Goal: Information Seeking & Learning: Learn about a topic

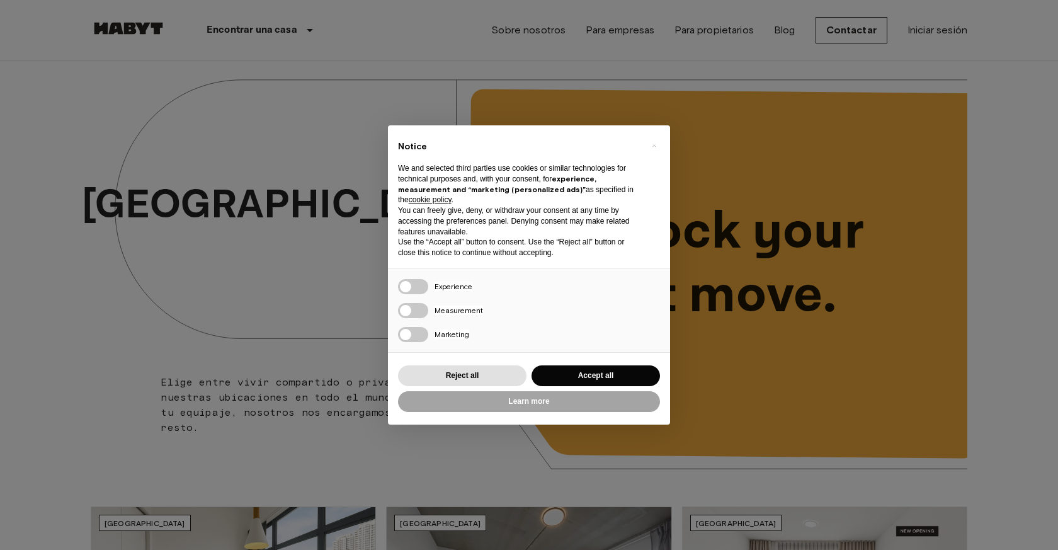
click at [580, 57] on div "× Notice We and selected third parties use cookies or similar technologies for …" at bounding box center [529, 275] width 1058 height 550
click at [621, 375] on button "Accept all" at bounding box center [596, 375] width 129 height 21
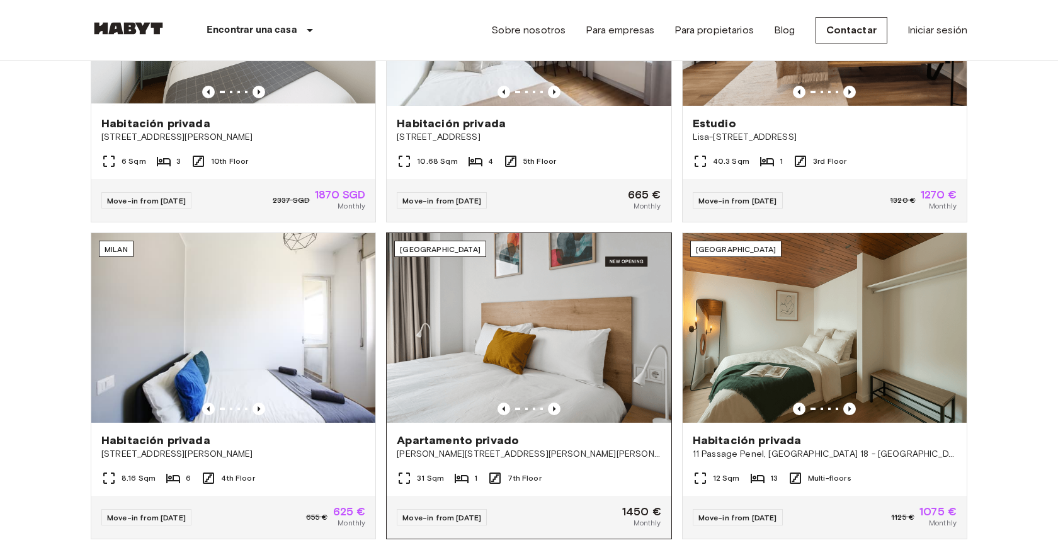
scroll to position [748, 0]
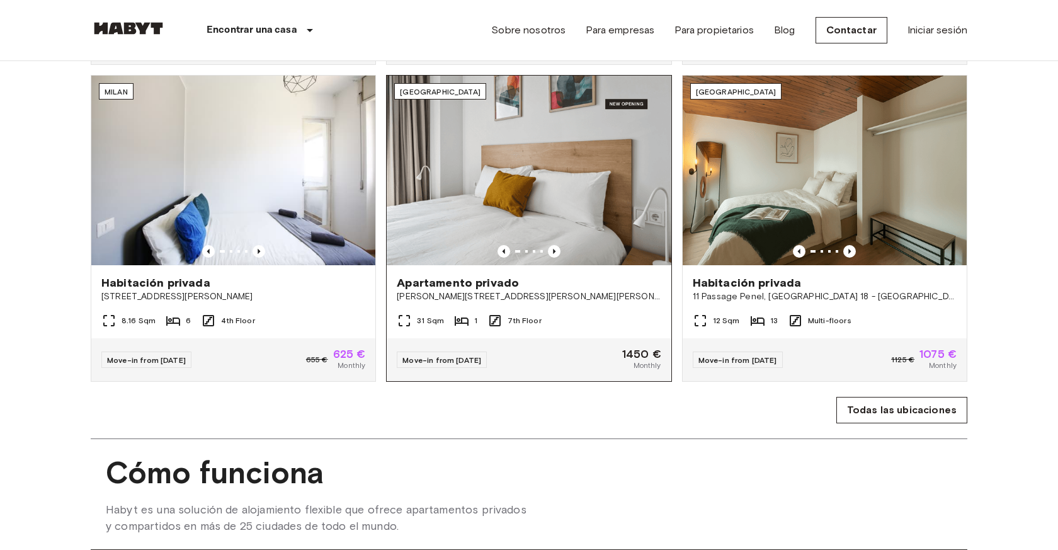
click at [550, 215] on img at bounding box center [529, 171] width 284 height 190
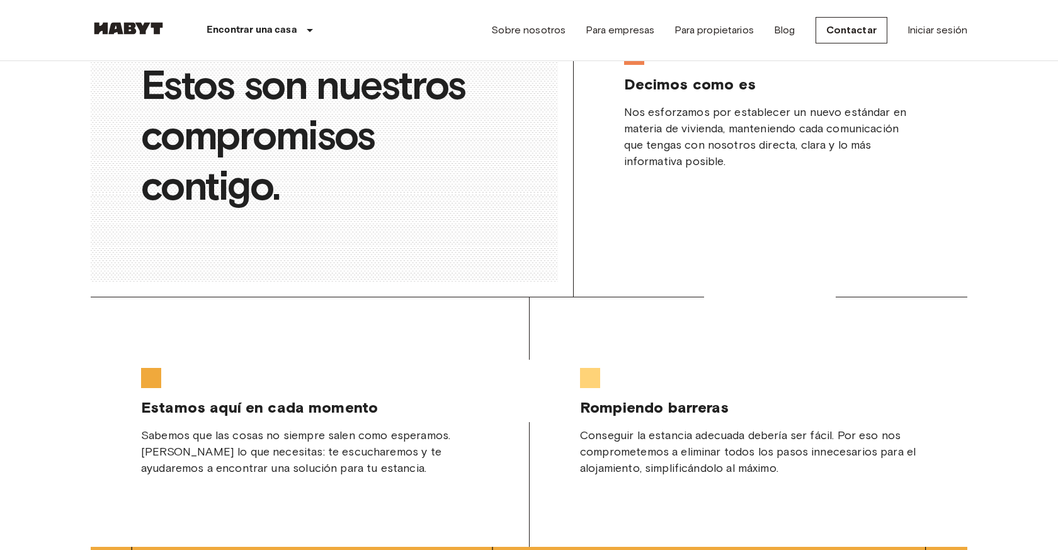
scroll to position [2436, 0]
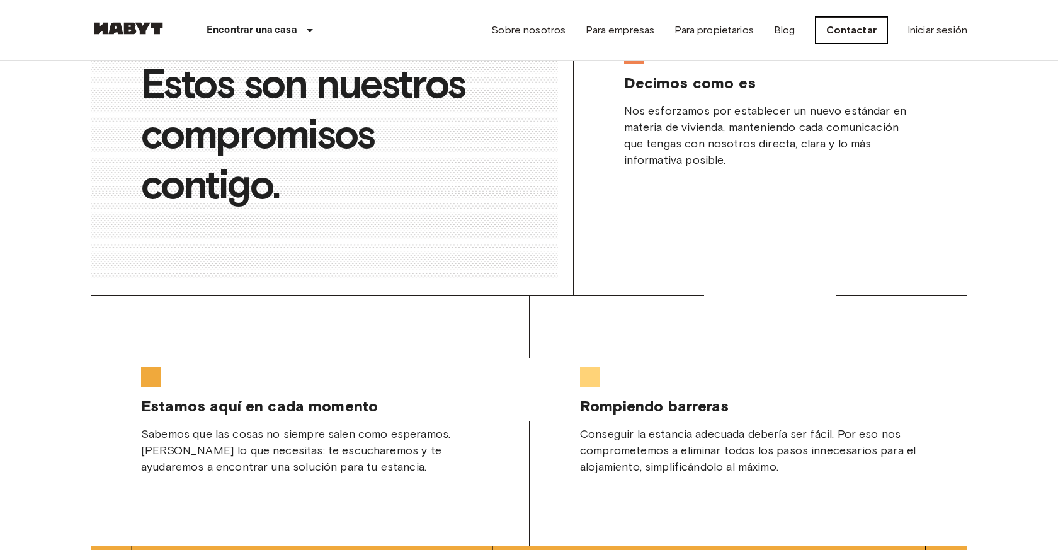
click at [854, 29] on link "Contactar" at bounding box center [852, 30] width 72 height 26
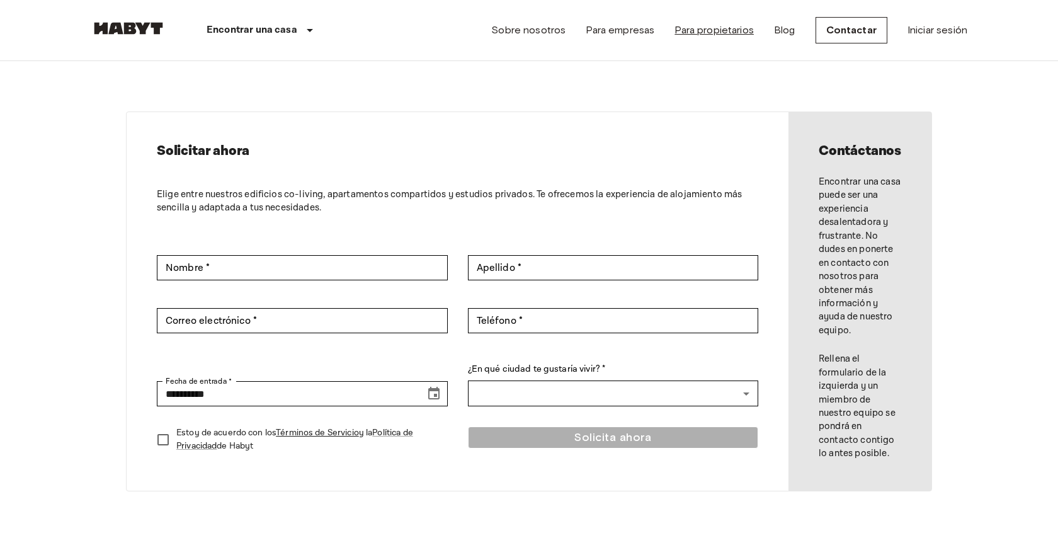
click at [709, 31] on link "Para propietarios" at bounding box center [714, 30] width 79 height 15
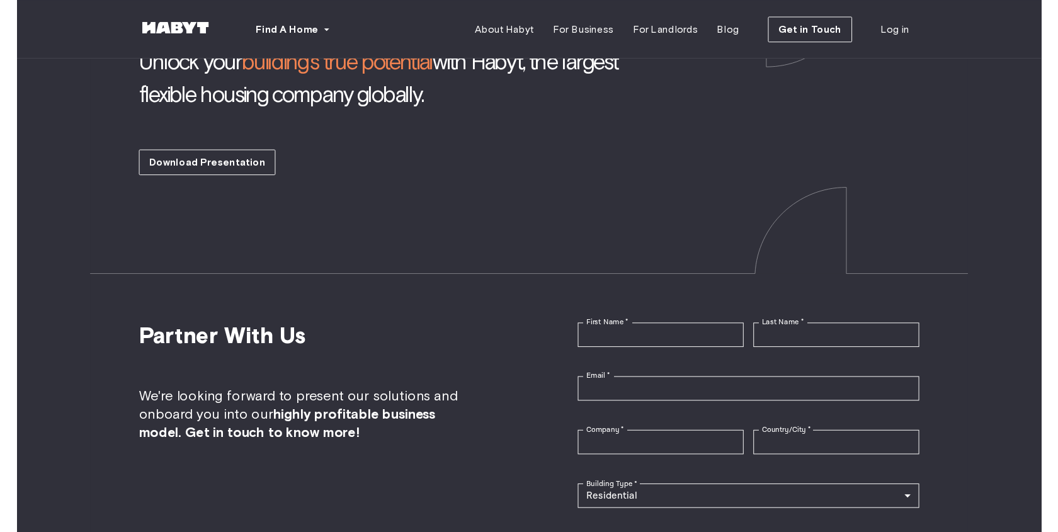
scroll to position [2663, 0]
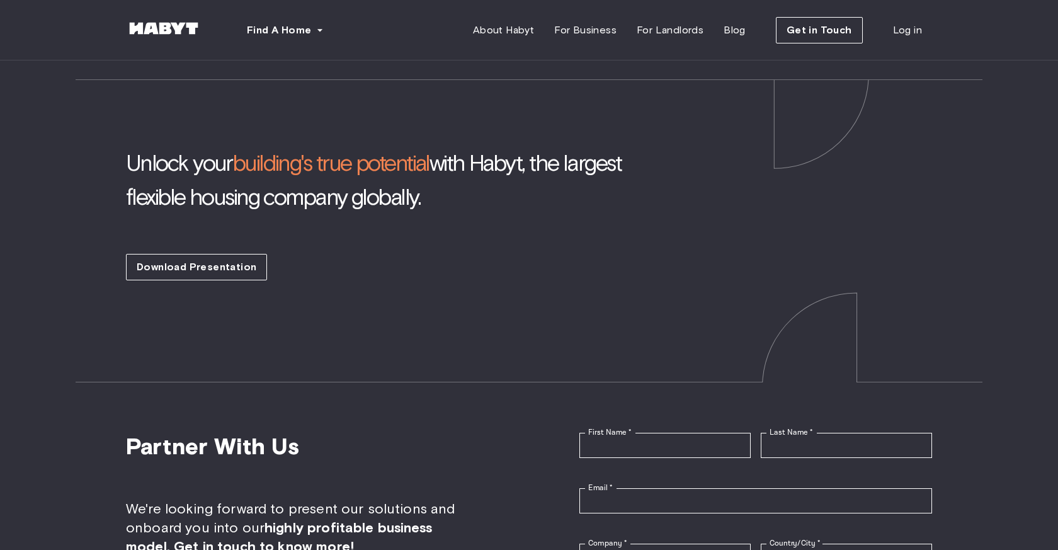
drag, startPoint x: 128, startPoint y: 144, endPoint x: 440, endPoint y: 175, distance: 314.0
click at [440, 175] on span "Unlock your building's true potential with Habyt, the largest flexible housing …" at bounding box center [393, 180] width 534 height 68
copy span "Unlock your building's true potential with Habyt, the largest flexible housing …"
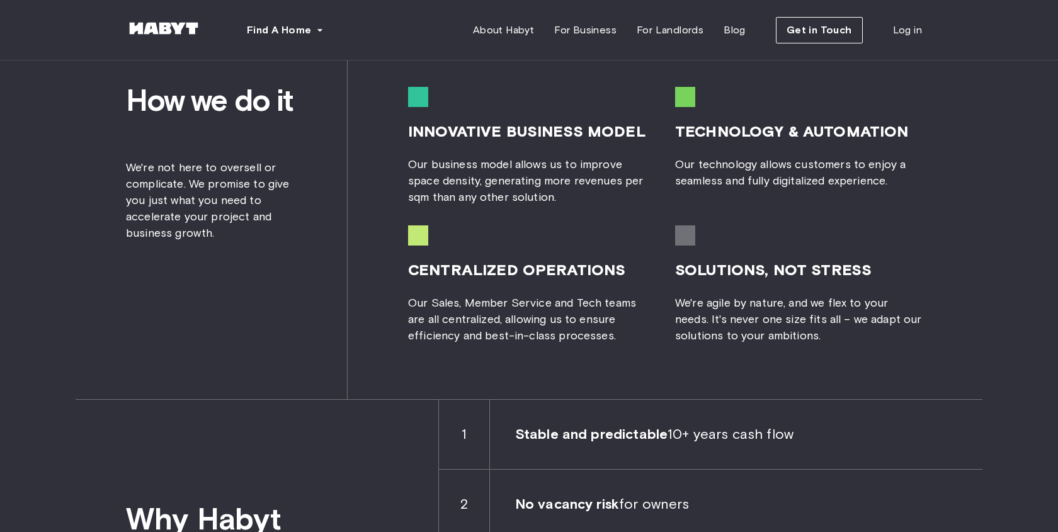
scroll to position [1386, 0]
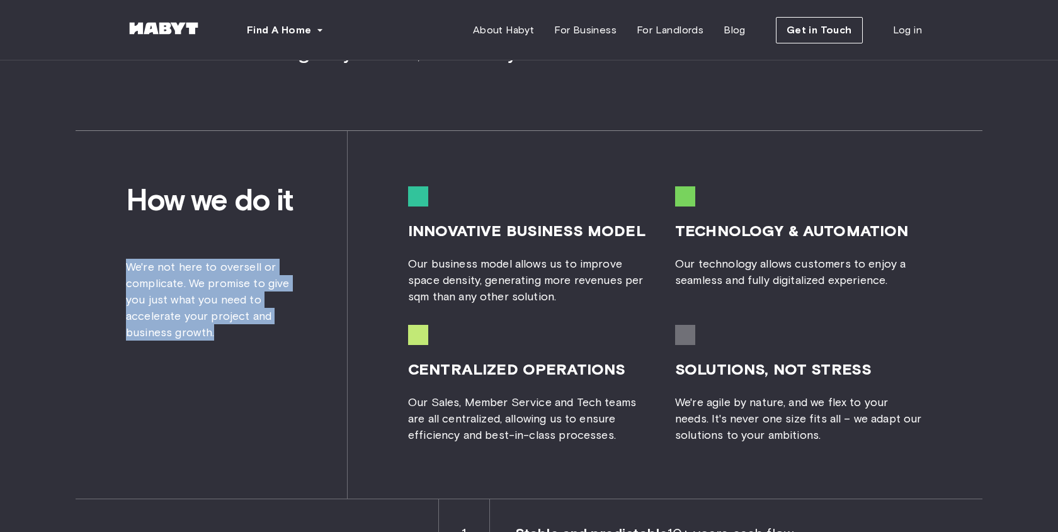
drag, startPoint x: 127, startPoint y: 305, endPoint x: 300, endPoint y: 392, distance: 194.1
click at [300, 392] on div "How we do it We're not here to oversell or complicate. We promise to give you j…" at bounding box center [212, 315] width 272 height 368
copy span "We're not here to oversell or complicate. We promise to give you just what you …"
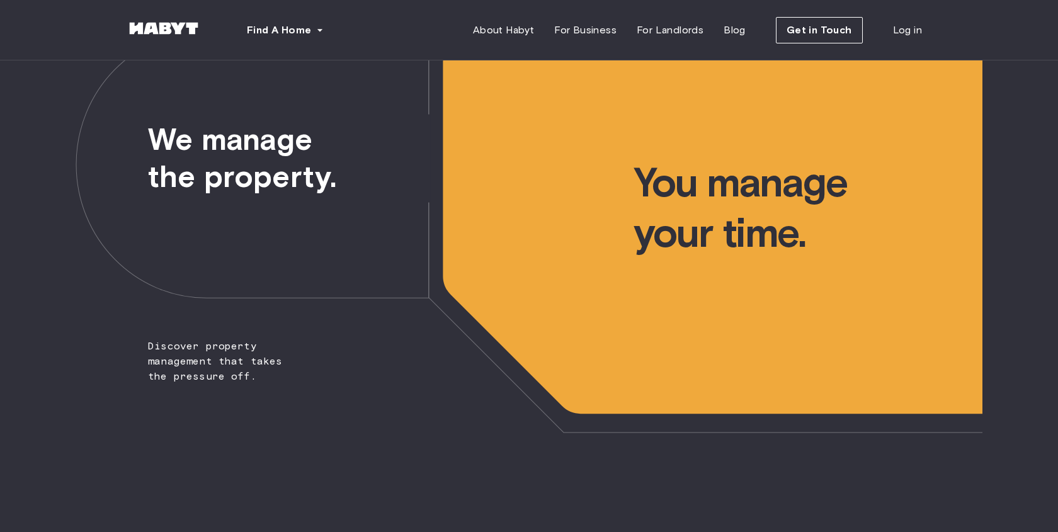
scroll to position [24, 0]
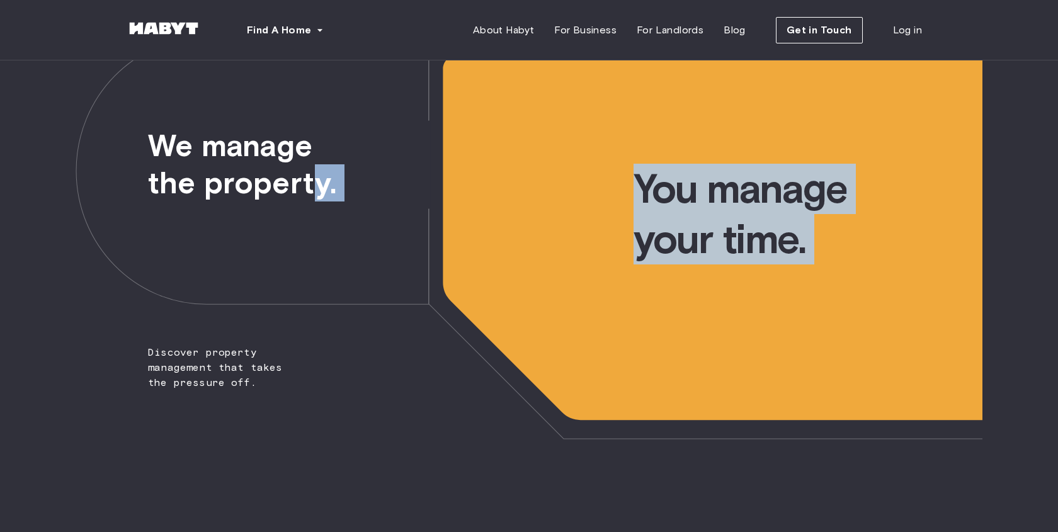
drag, startPoint x: 152, startPoint y: 144, endPoint x: 319, endPoint y: 177, distance: 170.9
click at [319, 177] on div "We manage the property. You manage your time. Discover property management that…" at bounding box center [529, 238] width 907 height 403
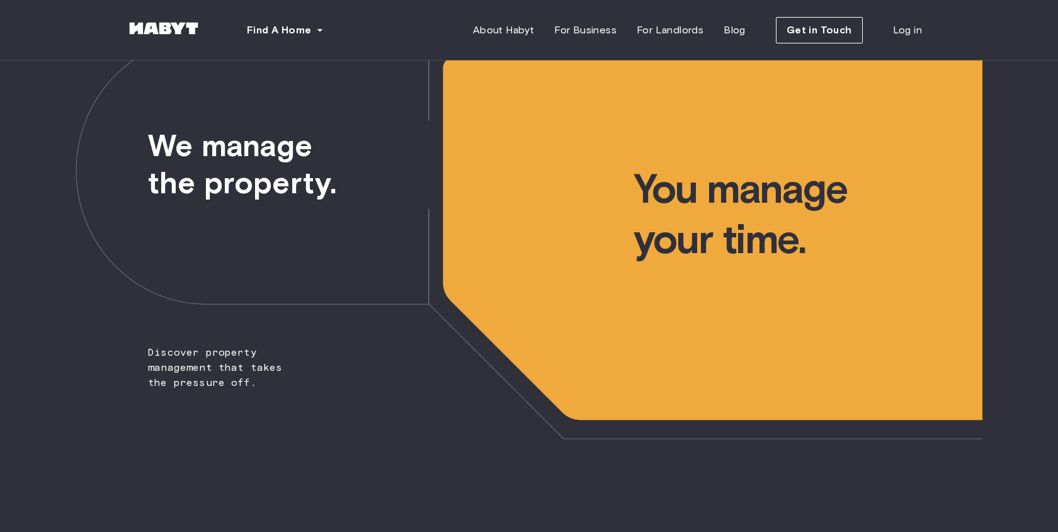
click at [147, 145] on span "Discover property management that takes the pressure off." at bounding box center [191, 214] width 231 height 354
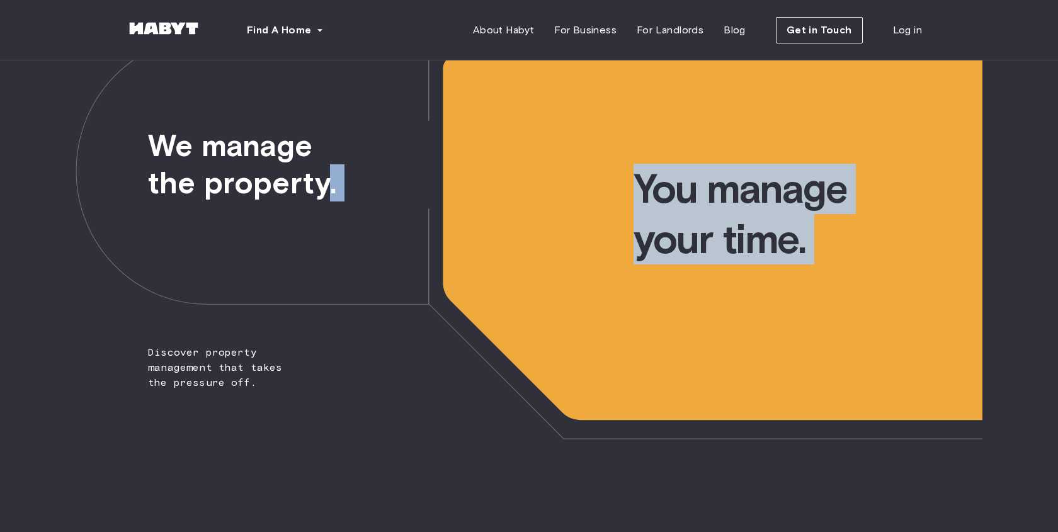
drag, startPoint x: 150, startPoint y: 145, endPoint x: 340, endPoint y: 195, distance: 196.2
click at [340, 195] on div "We manage the property. You manage your time. Discover property management that…" at bounding box center [529, 238] width 907 height 403
click at [345, 203] on img at bounding box center [529, 238] width 907 height 403
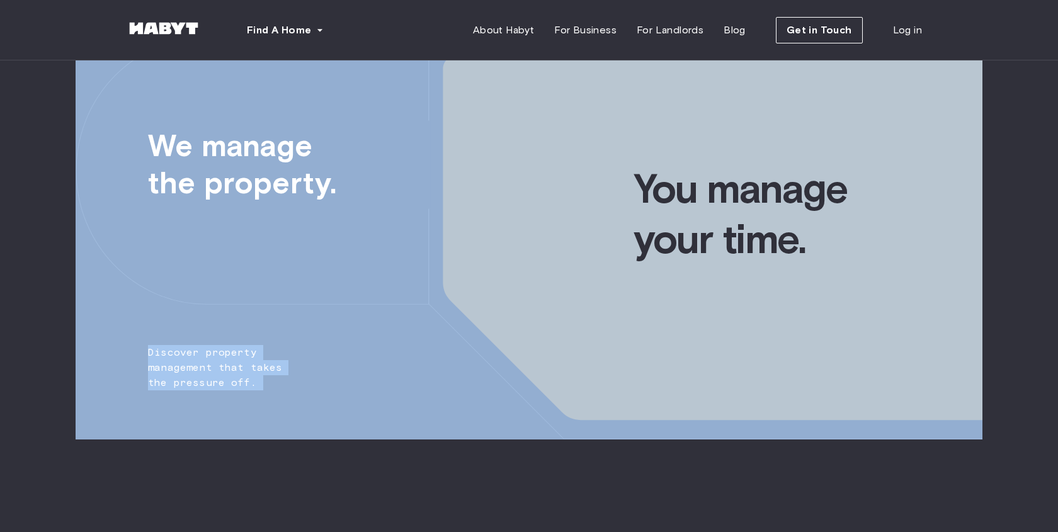
drag, startPoint x: 146, startPoint y: 353, endPoint x: 268, endPoint y: 404, distance: 132.7
click at [268, 404] on div "We manage the property. You manage your time. Discover property management that…" at bounding box center [529, 238] width 907 height 403
copy span "Discover property management that takes the pressure off."
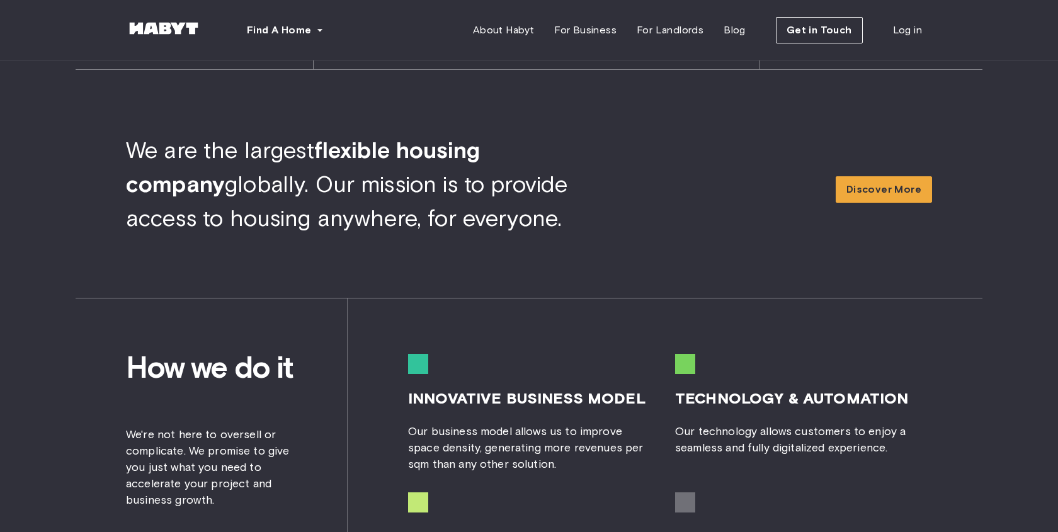
scroll to position [1219, 0]
click at [888, 184] on span "Discover More" at bounding box center [884, 188] width 75 height 15
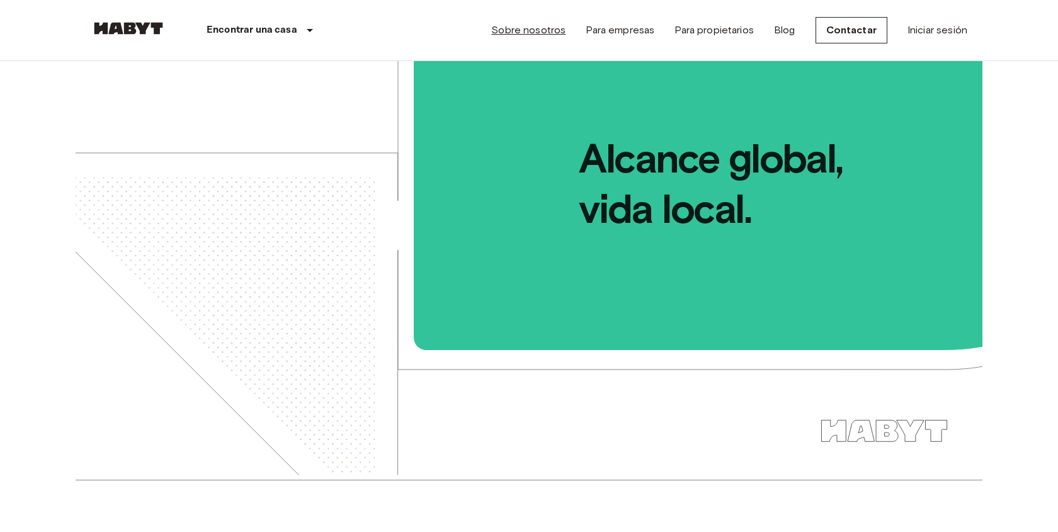
click at [555, 35] on link "Sobre nosotros" at bounding box center [528, 30] width 74 height 15
click at [537, 32] on link "Sobre nosotros" at bounding box center [528, 30] width 74 height 15
click at [626, 33] on link "Para empresas" at bounding box center [620, 30] width 69 height 15
click at [734, 32] on link "Para propietarios" at bounding box center [714, 30] width 79 height 15
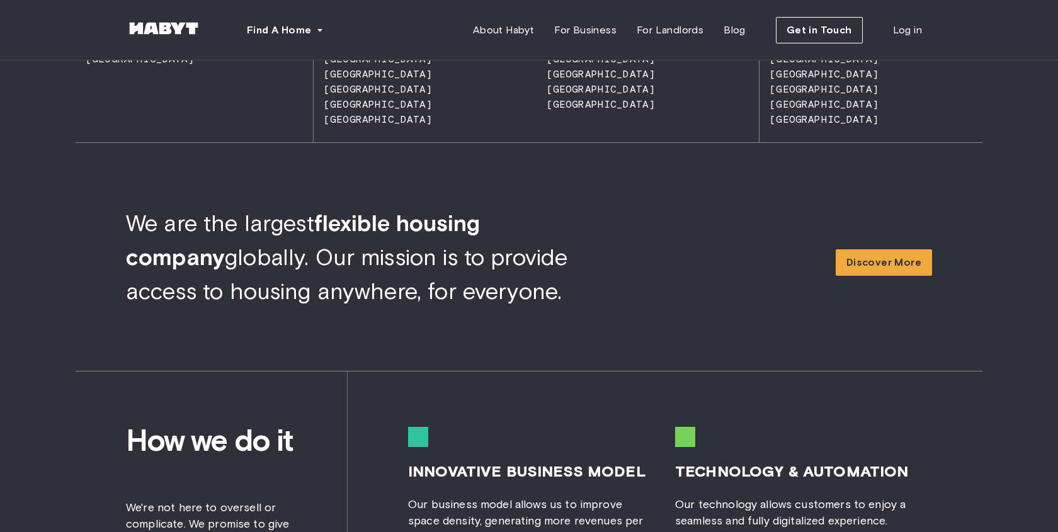
scroll to position [1151, 0]
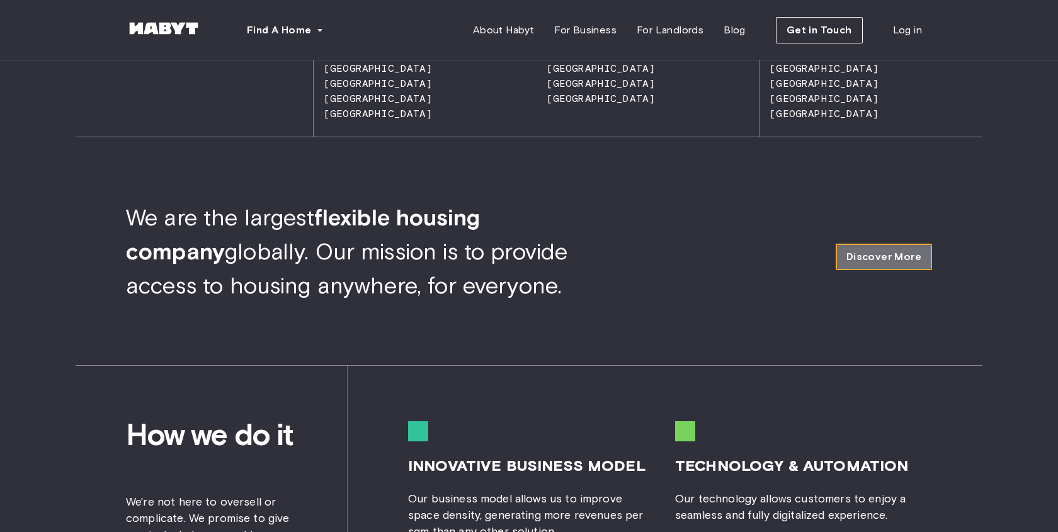
click at [874, 268] on link "Discover More" at bounding box center [884, 257] width 96 height 26
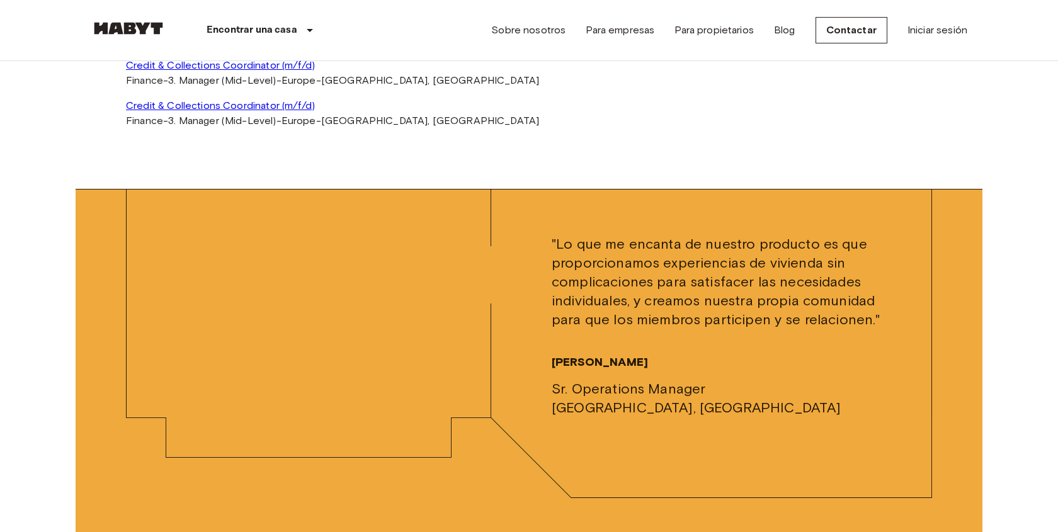
scroll to position [3556, 0]
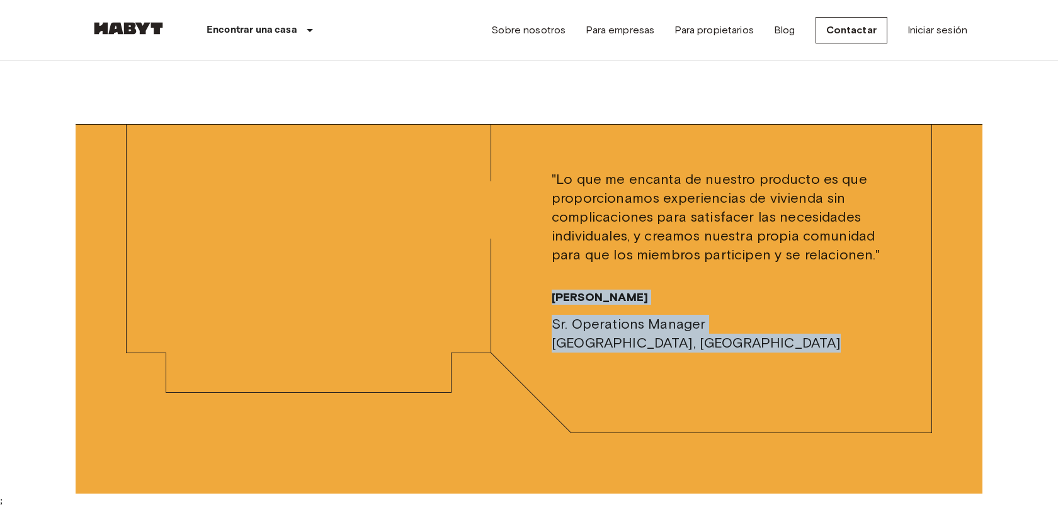
drag, startPoint x: 555, startPoint y: 289, endPoint x: 685, endPoint y: 363, distance: 149.9
click at [685, 363] on div ""Lo que me encanta de nuestro producto es que proporcionamos experiencias de vi…" at bounding box center [529, 309] width 907 height 370
copy div "[PERSON_NAME] Operations Manager [GEOGRAPHIC_DATA], [GEOGRAPHIC_DATA]"
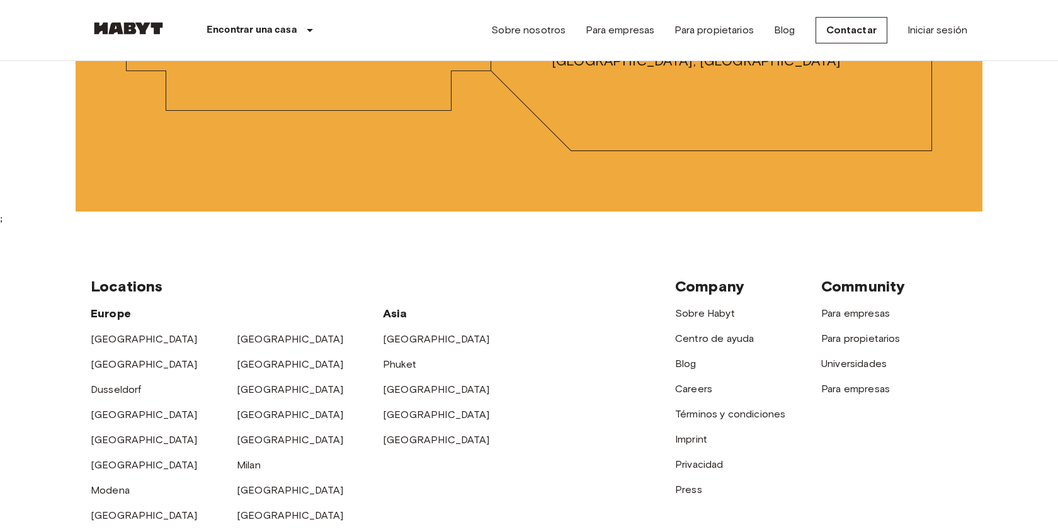
scroll to position [3920, 0]
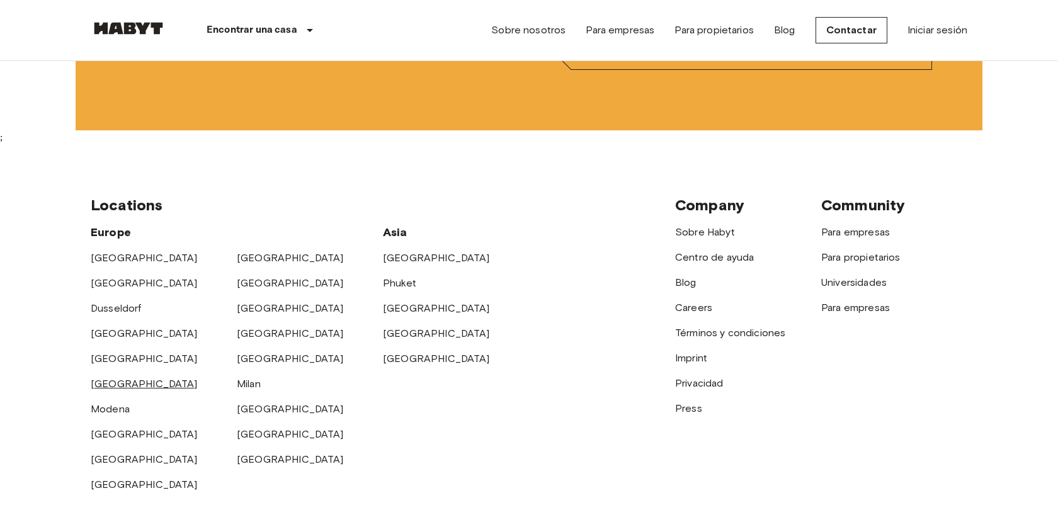
click at [106, 378] on link "[GEOGRAPHIC_DATA]" at bounding box center [144, 384] width 107 height 12
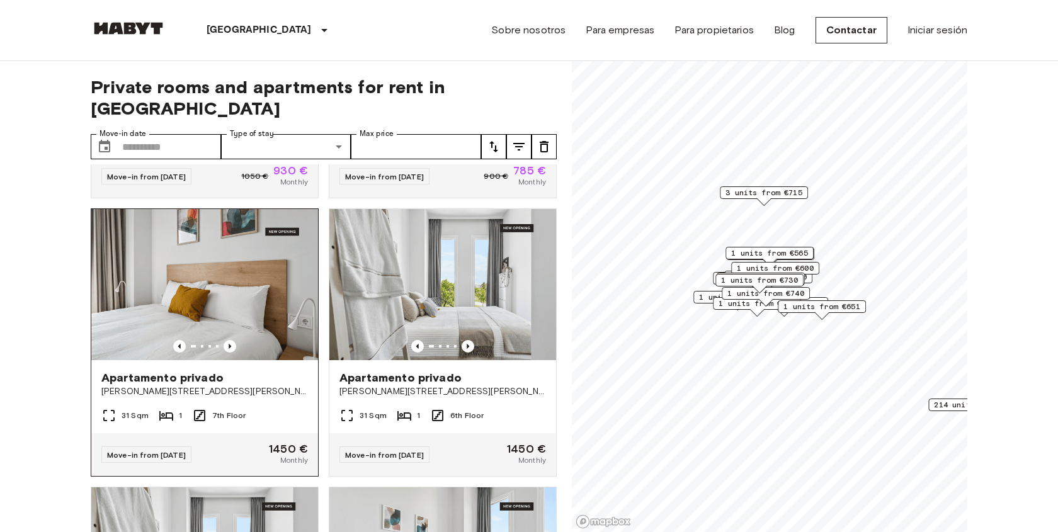
scroll to position [248, 0]
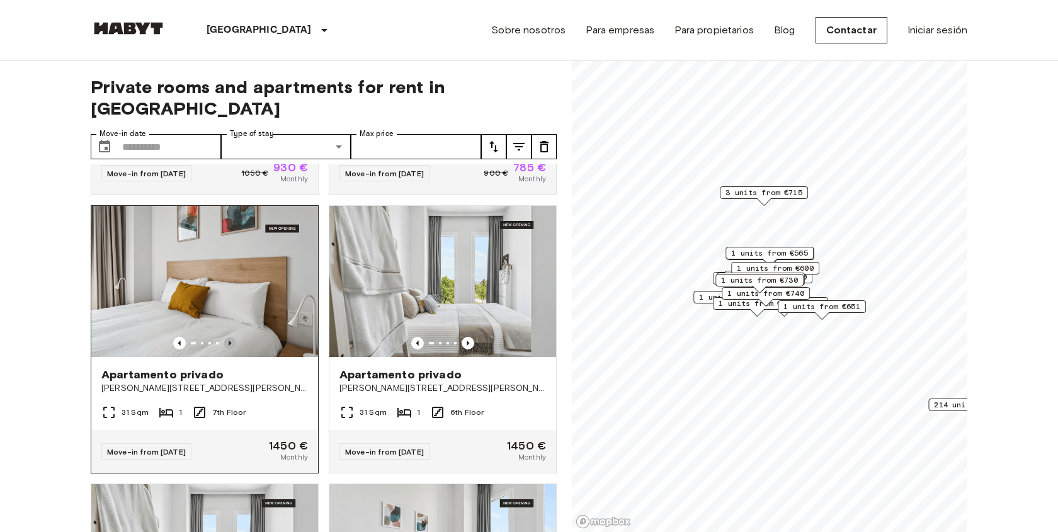
click at [232, 337] on icon "Previous image" at bounding box center [230, 343] width 13 height 13
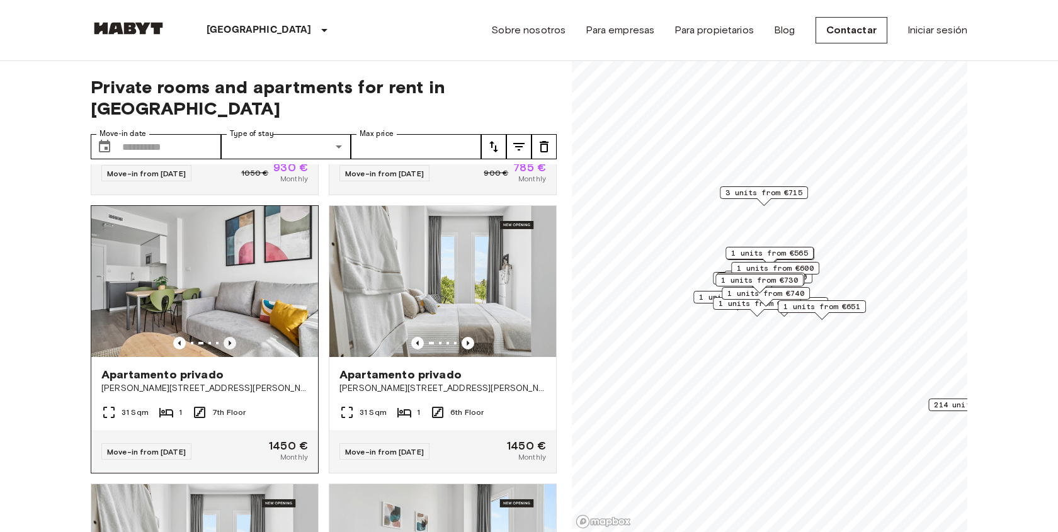
click at [232, 337] on icon "Previous image" at bounding box center [230, 343] width 13 height 13
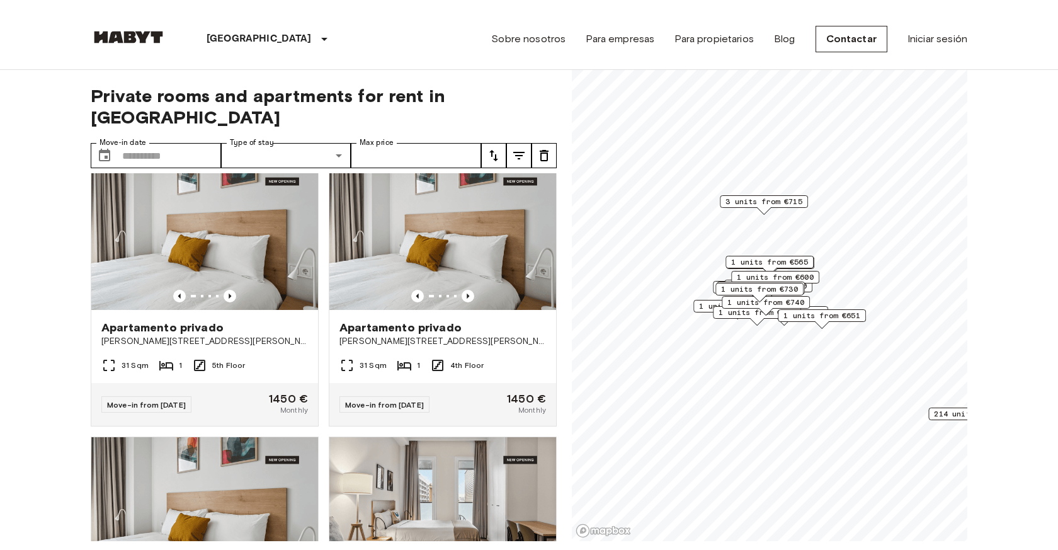
scroll to position [3132, 0]
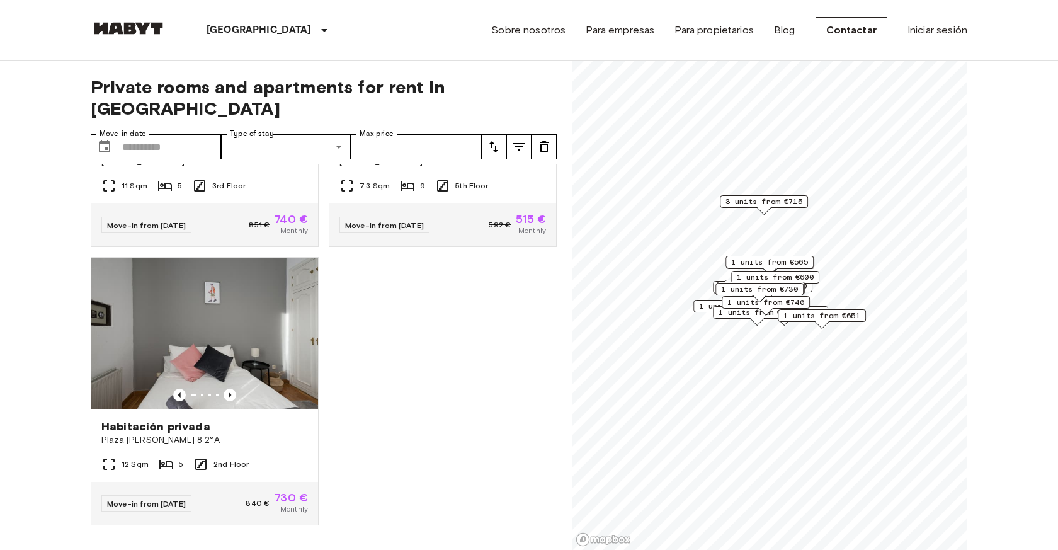
scroll to position [2124, 0]
